Goal: Navigation & Orientation: Find specific page/section

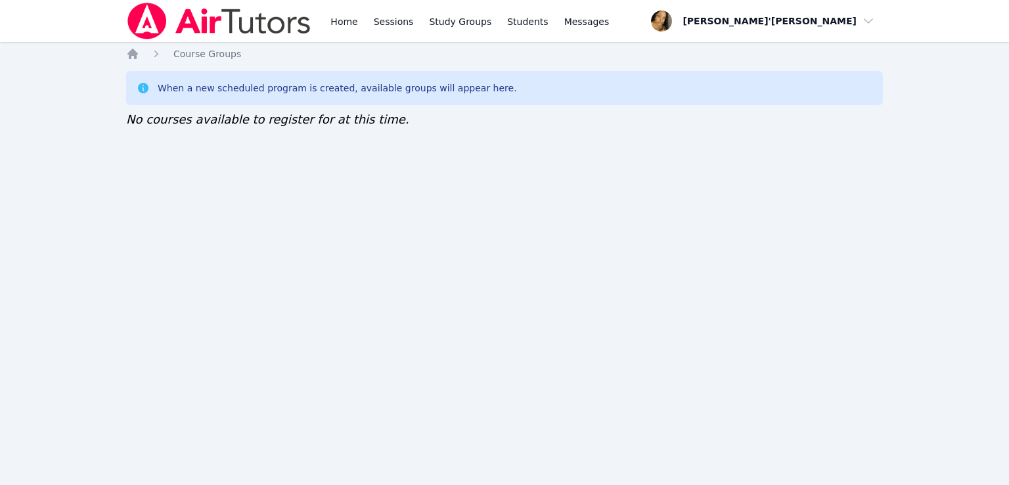
click at [45, 355] on div "Home Sessions Study Groups Students Messages Open user menu Lee'Tayna Hostick O…" at bounding box center [504, 242] width 1009 height 485
click at [560, 392] on div "Home Sessions Study Groups Students Messages Open user menu Lee'Tayna Hostick O…" at bounding box center [504, 242] width 1009 height 485
click at [557, 232] on div "Home Sessions Study Groups Students Messages Open user menu Lee'Tayna Hostick O…" at bounding box center [504, 242] width 1009 height 485
click at [0, 269] on div "Home Sessions Study Groups Students Messages Open user menu Lee'Tayna Hostick O…" at bounding box center [504, 242] width 1009 height 485
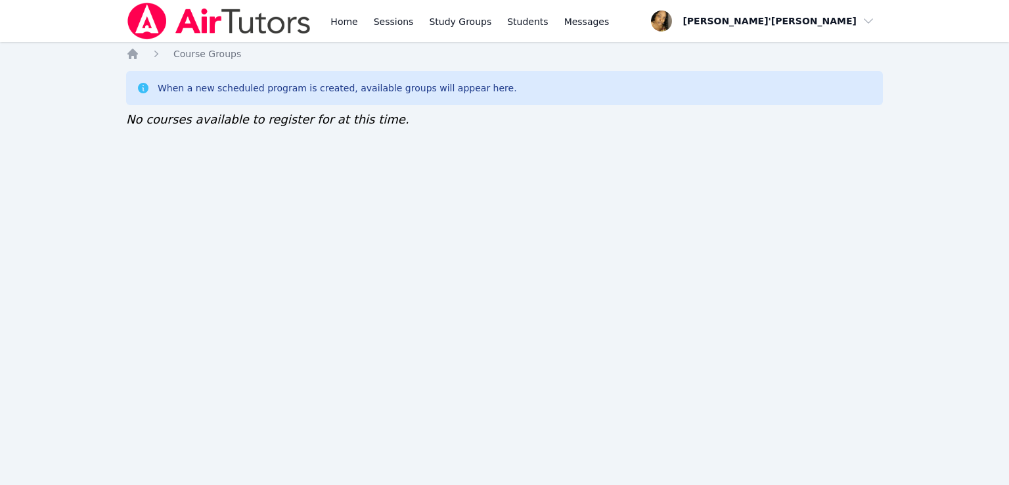
click at [0, 235] on div "Home Sessions Study Groups Students Messages Open user menu Lee'Tayna Hostick O…" at bounding box center [504, 242] width 1009 height 485
click at [667, 266] on div "Home Sessions Study Groups Students Messages Open user menu Lee'Tayna Hostick O…" at bounding box center [504, 242] width 1009 height 485
click at [524, 227] on div "Home Sessions Study Groups Students Messages Open user menu Lee'Tayna Hostick O…" at bounding box center [504, 242] width 1009 height 485
click at [342, 22] on link "Home" at bounding box center [344, 21] width 32 height 42
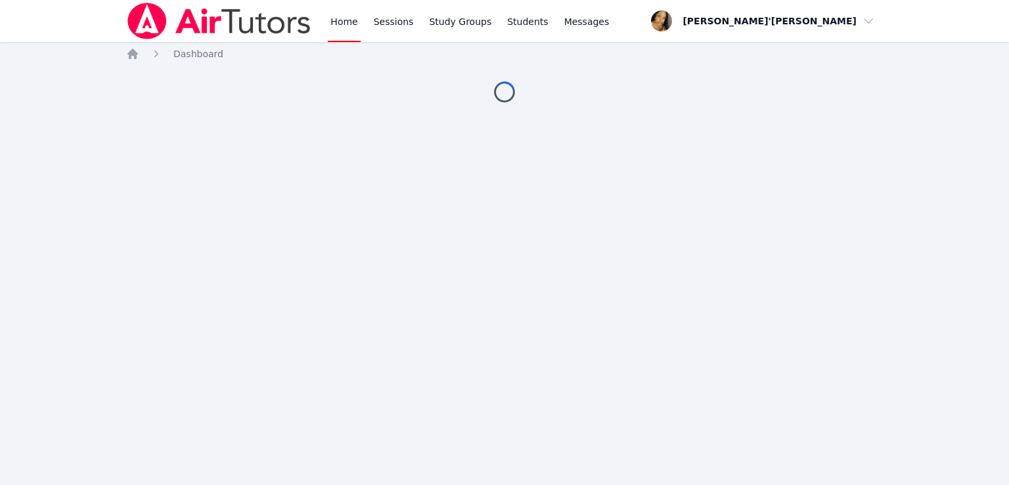
click at [342, 22] on link "Home" at bounding box center [344, 21] width 32 height 42
